Goal: Task Accomplishment & Management: Manage account settings

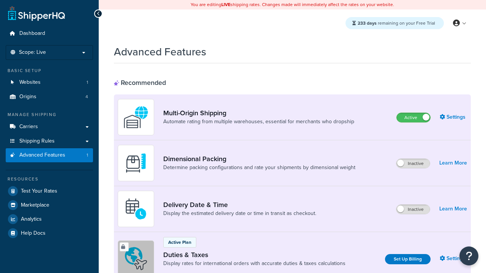
scroll to position [246, 0]
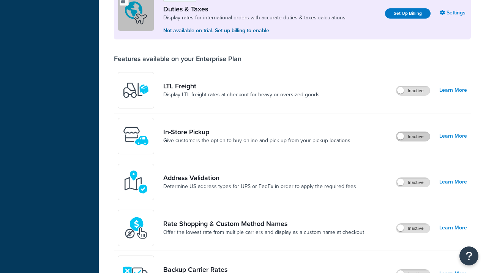
click at [413, 137] on label "Inactive" at bounding box center [412, 136] width 33 height 9
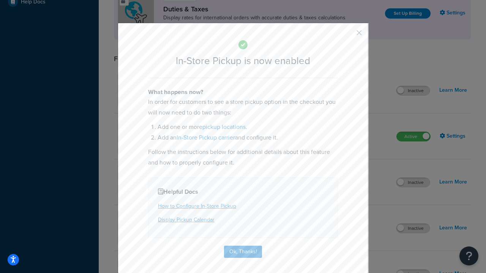
click at [348, 35] on button "button" at bounding box center [348, 36] width 2 height 2
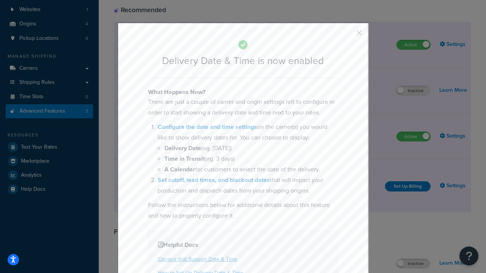
click at [348, 35] on button "button" at bounding box center [348, 36] width 2 height 2
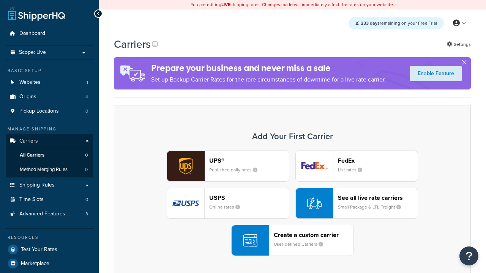
click at [292, 203] on div "UPS® Published daily rates FedEx List rates USPS Online rates See all live rate…" at bounding box center [292, 204] width 341 height 106
click at [292, 241] on div "Create a custom carrier User-defined Carriers" at bounding box center [314, 240] width 80 height 18
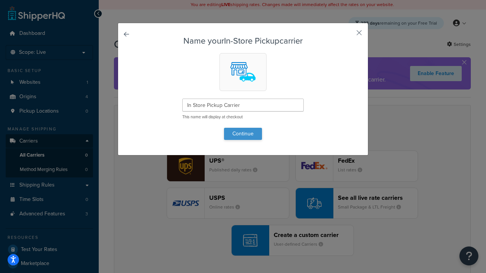
type input "In Store Pickup Carrier"
click at [243, 134] on button "Continue" at bounding box center [243, 134] width 38 height 12
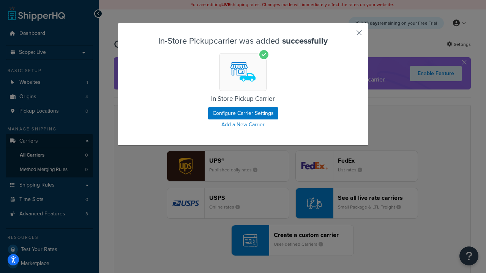
click at [348, 35] on button "button" at bounding box center [348, 36] width 2 height 2
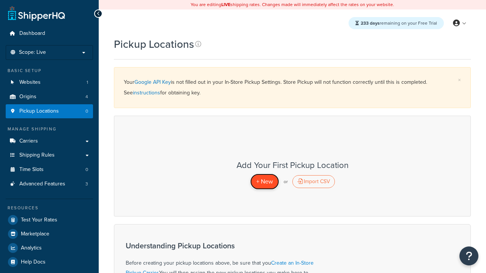
click at [264, 181] on span "+ New" at bounding box center [264, 181] width 17 height 9
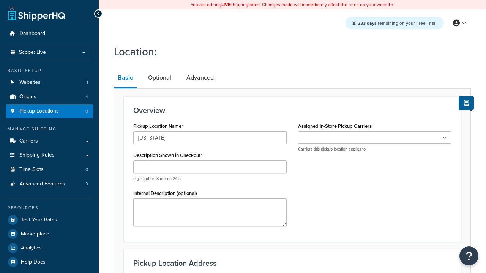
type input "[US_STATE]"
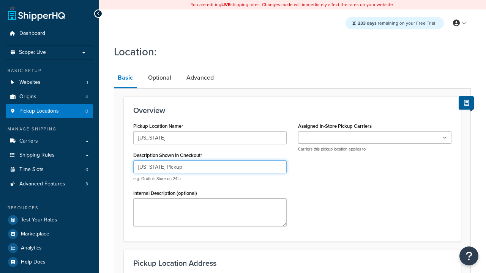
type input "[US_STATE] Pickup"
click at [375, 138] on ul at bounding box center [374, 137] width 153 height 13
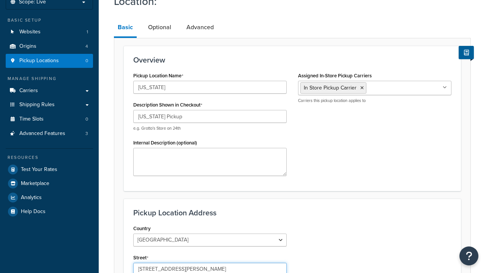
type input "[STREET_ADDRESS][PERSON_NAME]"
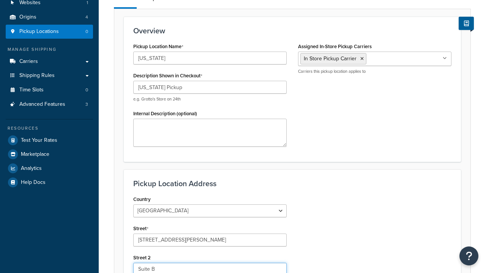
type input "Suite B"
type input "Irvine"
select select "5"
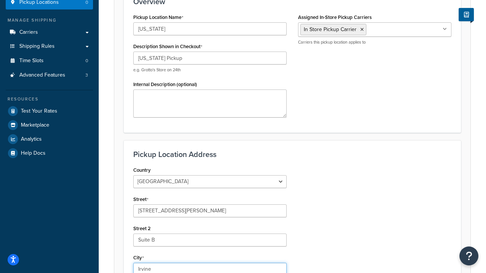
type input "Irvine"
type input "92612"
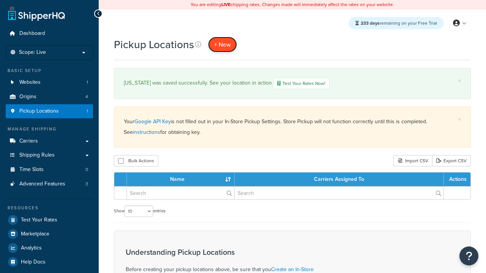
click at [222, 44] on span "+ New" at bounding box center [222, 44] width 17 height 9
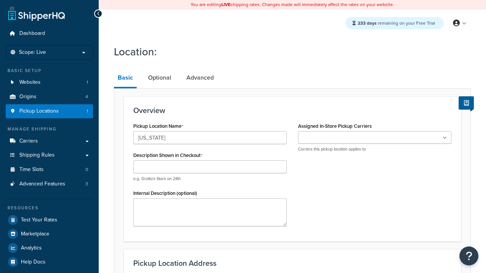
type input "Texas"
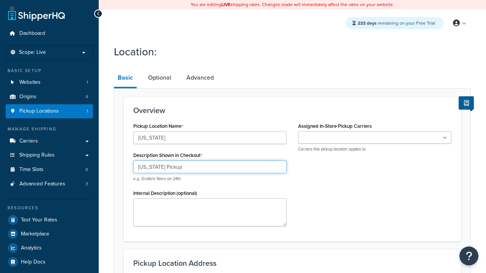
type input "Texas Pickup"
click at [375, 138] on ul at bounding box center [374, 137] width 153 height 13
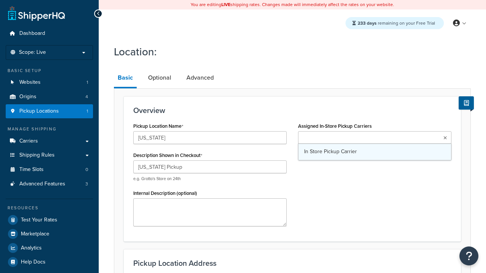
type input "2207 Four Waters Loop"
type input "Suite A"
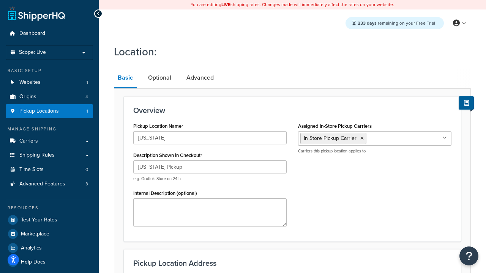
type input "Georgetown"
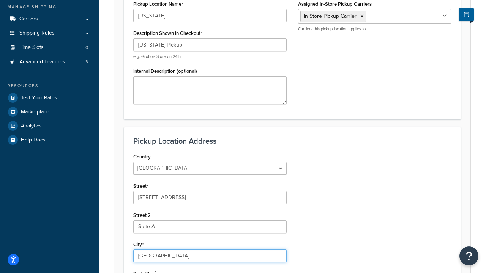
select select "43"
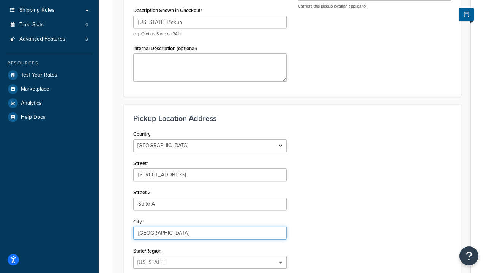
type input "Georgetown"
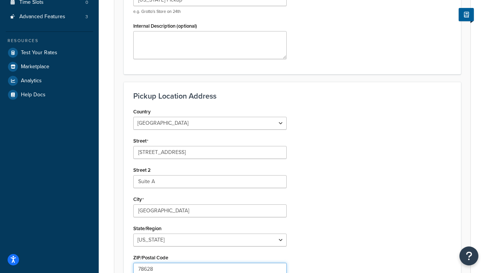
type input "78628"
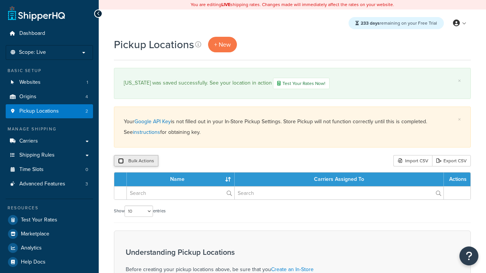
click at [121, 162] on input "checkbox" at bounding box center [121, 161] width 6 height 6
checkbox input "true"
click at [0, 0] on button "Duplicate" at bounding box center [0, 0] width 0 height 0
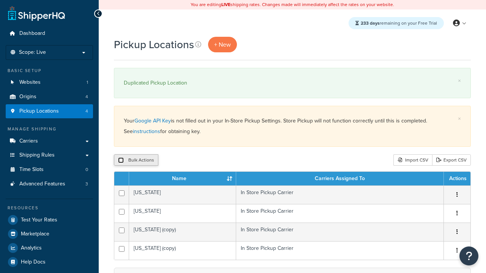
click at [121, 161] on input "checkbox" at bounding box center [121, 160] width 6 height 6
checkbox input "true"
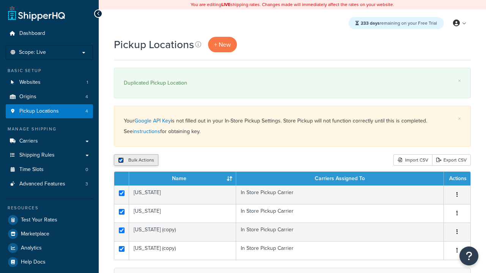
checkbox input "true"
click at [204, 161] on button "Delete" at bounding box center [202, 159] width 26 height 11
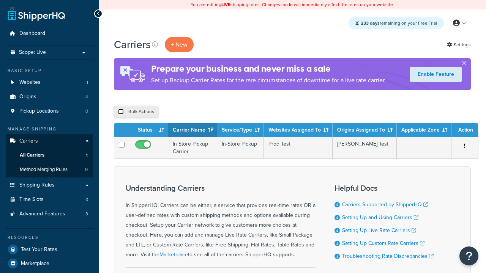
click at [121, 112] on input "checkbox" at bounding box center [121, 112] width 6 height 6
checkbox input "true"
click at [0, 0] on button "Delete" at bounding box center [0, 0] width 0 height 0
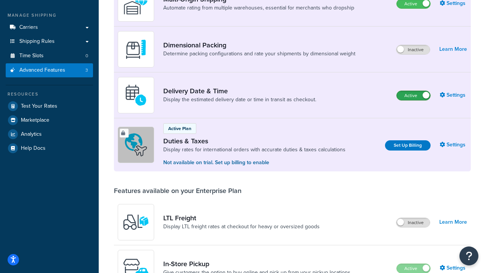
click at [413, 96] on label "Active" at bounding box center [413, 95] width 33 height 9
